Goal: Task Accomplishment & Management: Complete application form

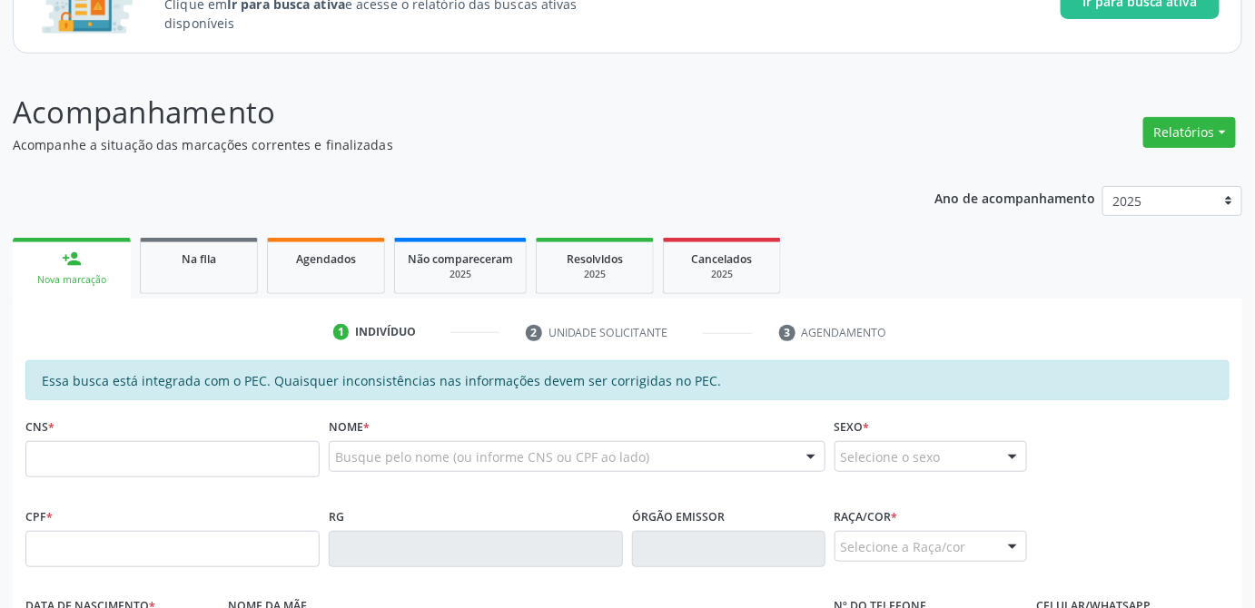
scroll to position [247, 0]
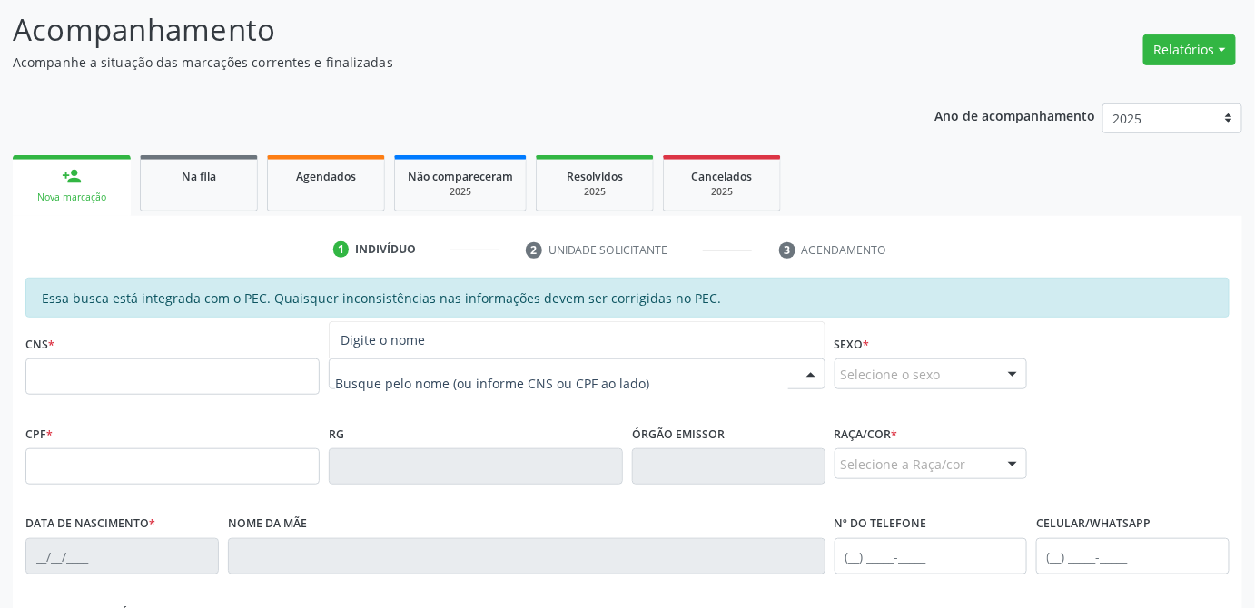
paste input "700 6029 9227 8563"
type input "700 6029 9227 8563"
drag, startPoint x: 462, startPoint y: 388, endPoint x: 292, endPoint y: 388, distance: 169.8
click at [292, 388] on div "CNS * Nome * 700 6029 9227 8563 Nenhum resultado encontrado para: " 700 6029 92…" at bounding box center [627, 375] width 1213 height 90
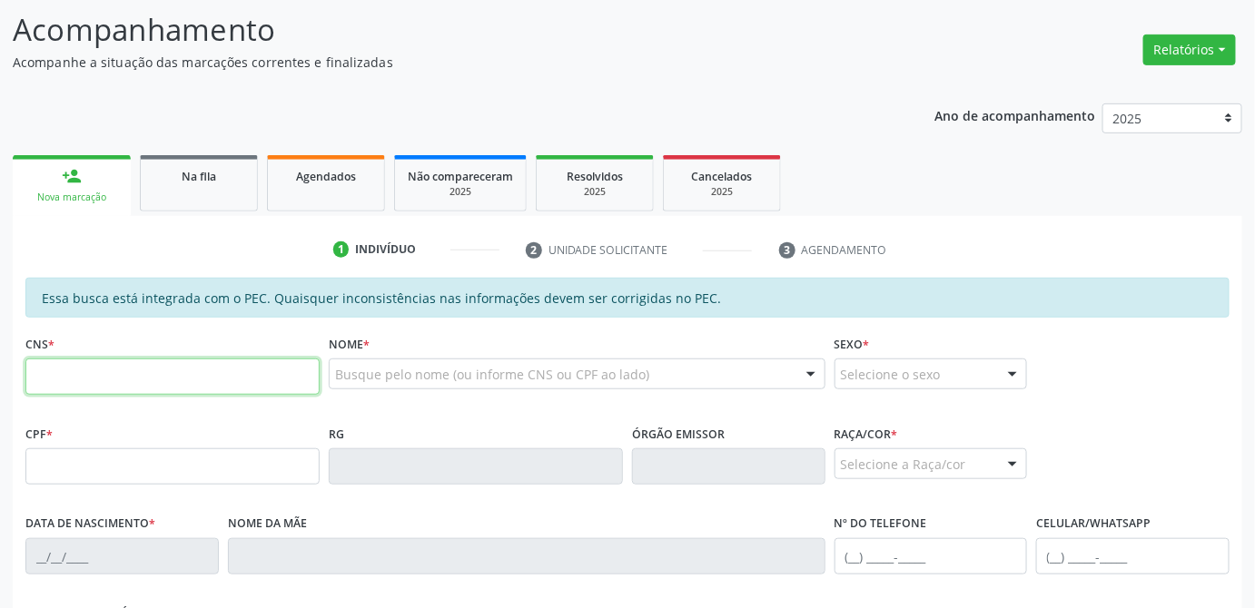
click at [241, 385] on input "text" at bounding box center [172, 377] width 294 height 36
paste input "700 6029 9227 8563"
type input "700 6029 9227 8563"
type input "453.062.064-68"
type input "[DATE]"
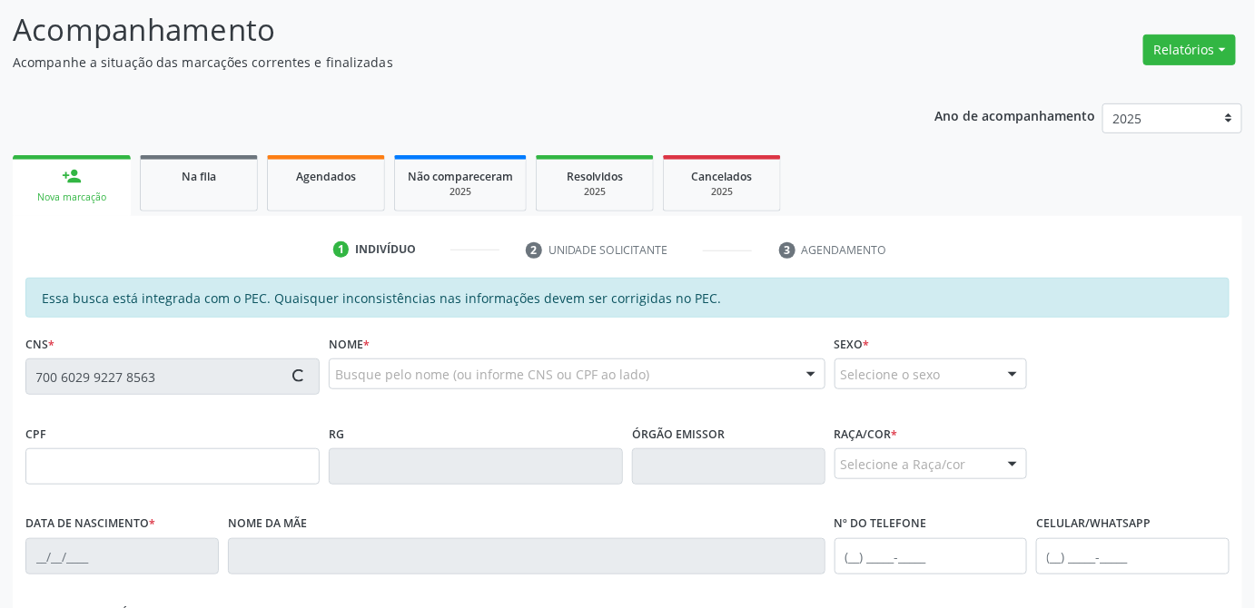
type input "Edneuza [PERSON_NAME]"
type input "[PHONE_NUMBER]"
type input "01"
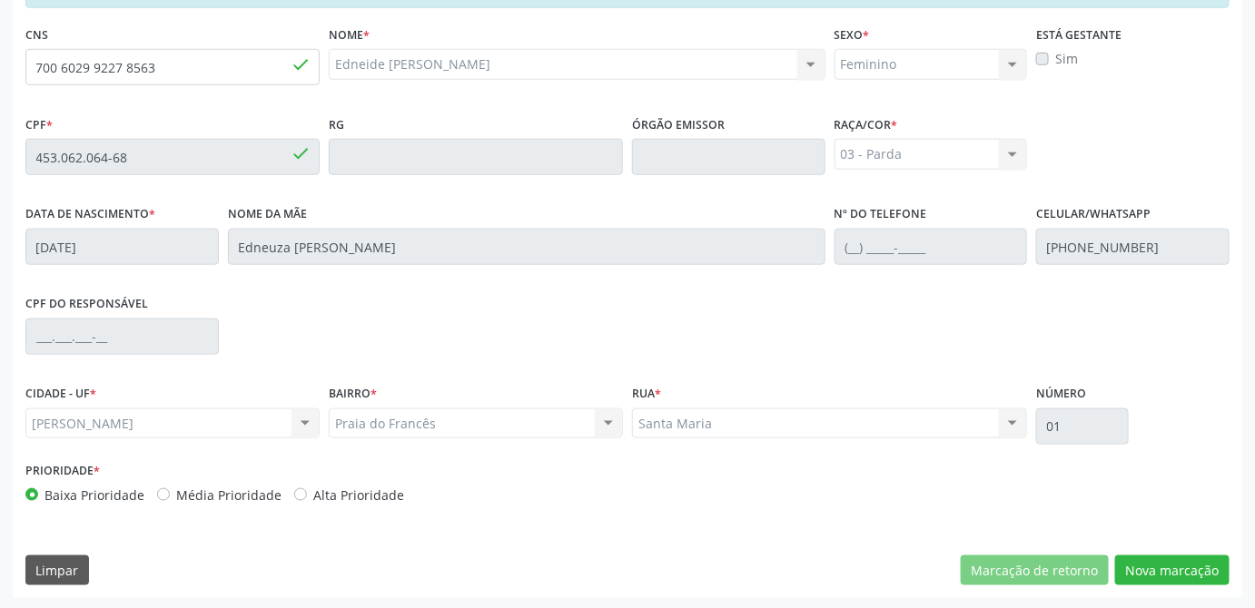
scroll to position [310, 0]
